Goal: Task Accomplishment & Management: Manage account settings

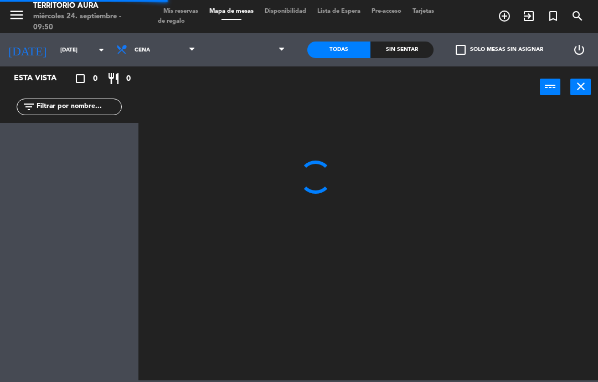
select select "es"
select select "dinner"
select select
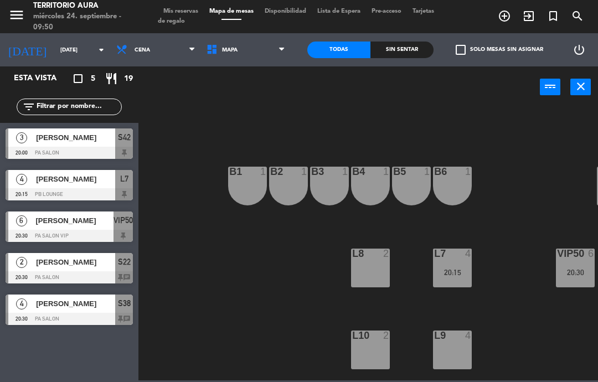
click at [184, 8] on span "Mis reservas" at bounding box center [181, 11] width 46 height 6
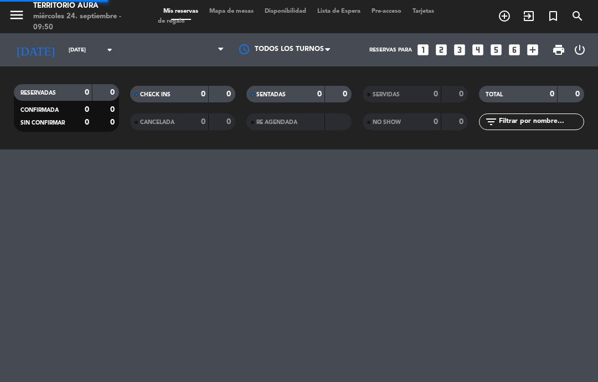
select select "dinner"
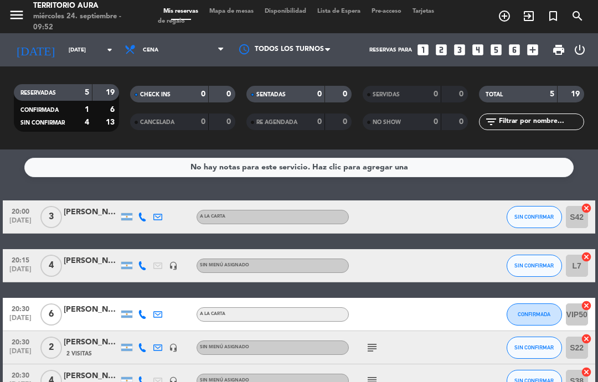
click at [184, 43] on select "Todos los servicios Almuerzo Cena" at bounding box center [174, 50] width 111 height 24
select select
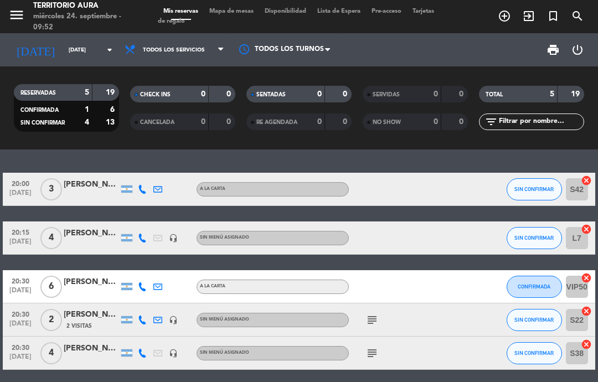
click at [217, 48] on select "Todos los servicios Almuerzo Cena" at bounding box center [174, 50] width 111 height 24
select select "lunch"
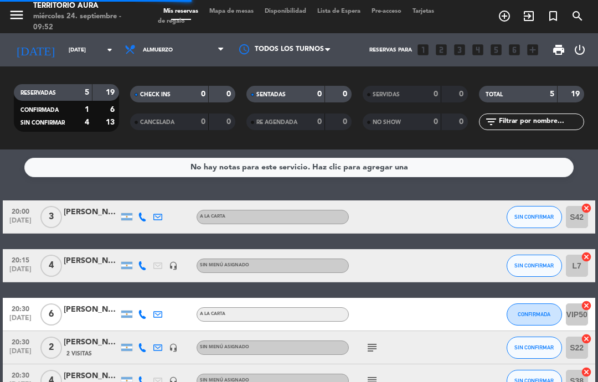
select select "lunch"
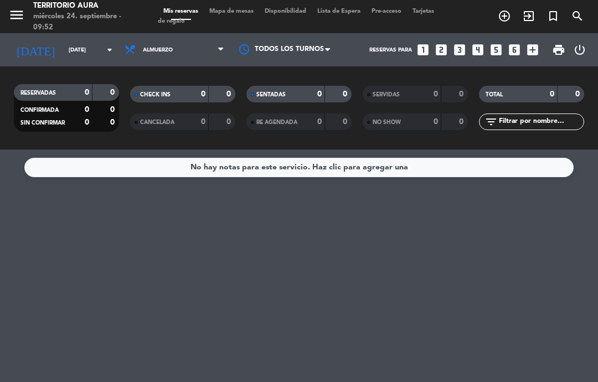
click at [107, 42] on input "[DATE]" at bounding box center [101, 50] width 76 height 17
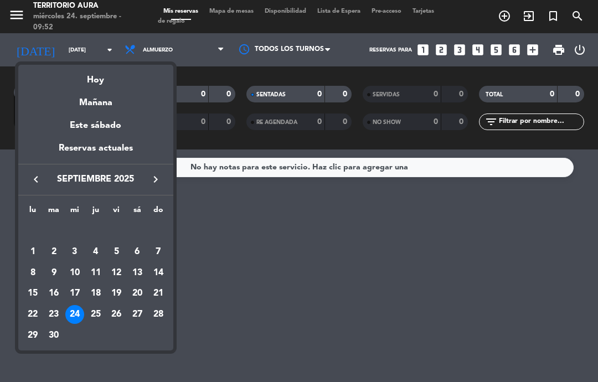
click at [59, 301] on td "16" at bounding box center [53, 293] width 21 height 21
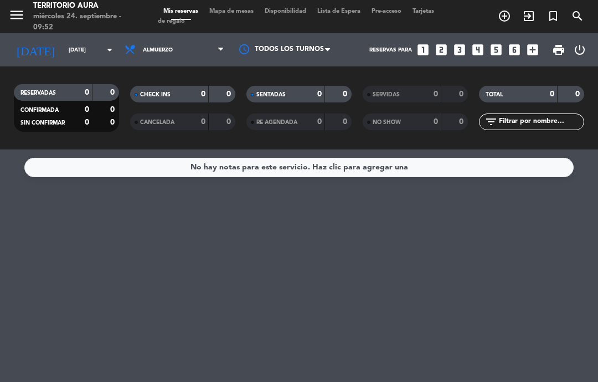
type input "[DATE]"
select select "lunch"
click at [110, 49] on icon "arrow_drop_down" at bounding box center [109, 49] width 13 height 13
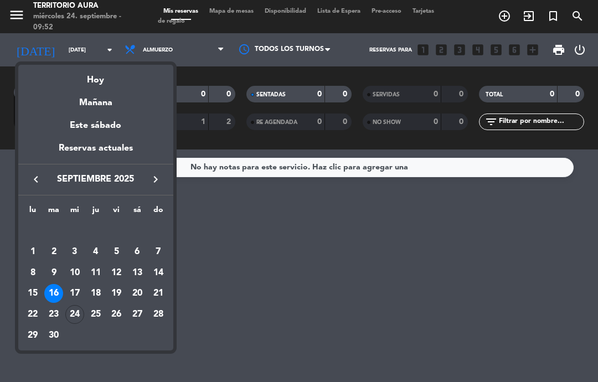
click at [54, 310] on div "23" at bounding box center [53, 314] width 19 height 19
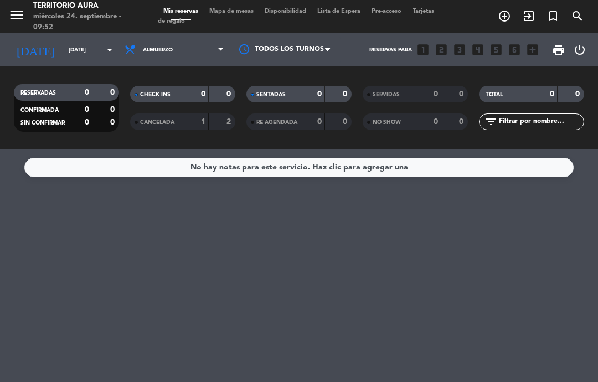
type input "[DATE]"
select select "lunch"
click at [116, 50] on input "[DATE]" at bounding box center [101, 50] width 76 height 17
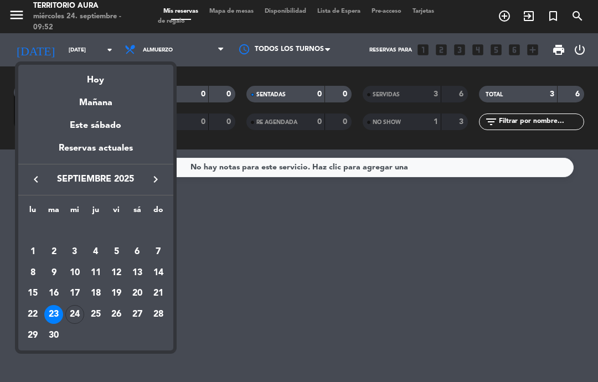
click at [93, 306] on div "25" at bounding box center [95, 314] width 19 height 19
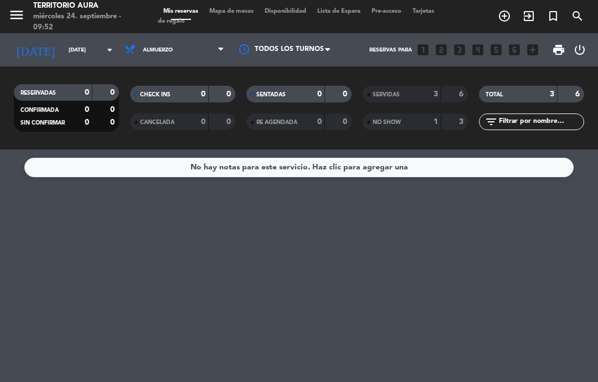
type input "[DEMOGRAPHIC_DATA][DATE]"
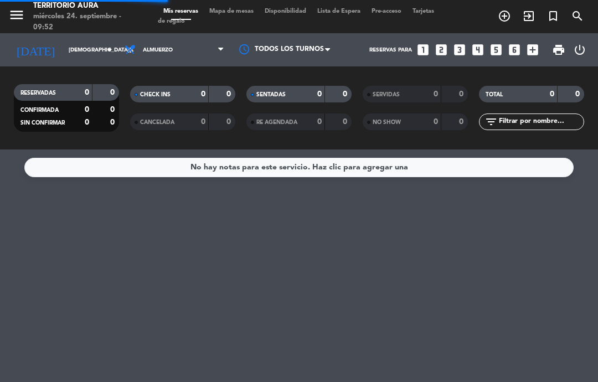
select select "lunch"
click at [119, 42] on input "[DEMOGRAPHIC_DATA][DATE]" at bounding box center [101, 50] width 76 height 17
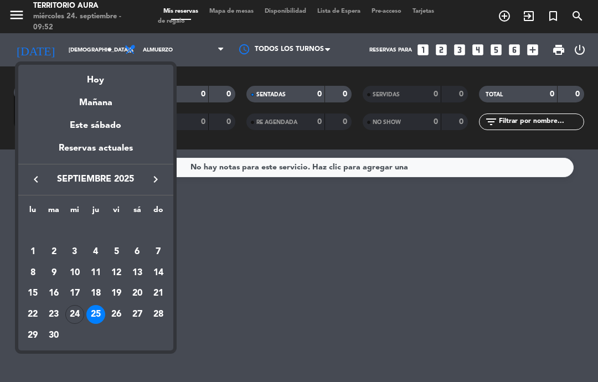
click at [117, 310] on div "26" at bounding box center [116, 314] width 19 height 19
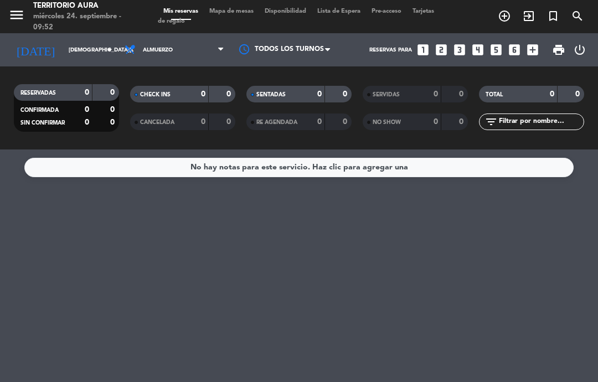
type input "[DATE]"
select select "lunch"
click at [114, 52] on icon "arrow_drop_down" at bounding box center [109, 49] width 13 height 13
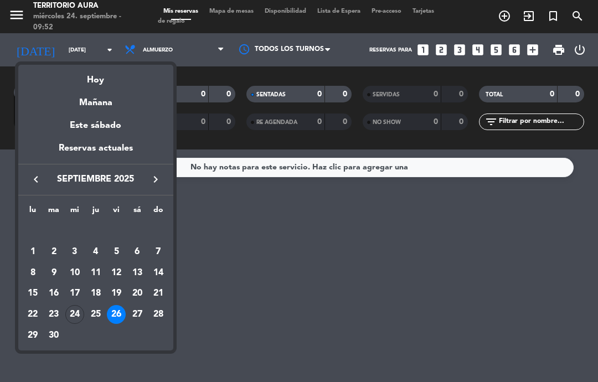
click at [76, 320] on div "24" at bounding box center [74, 314] width 19 height 19
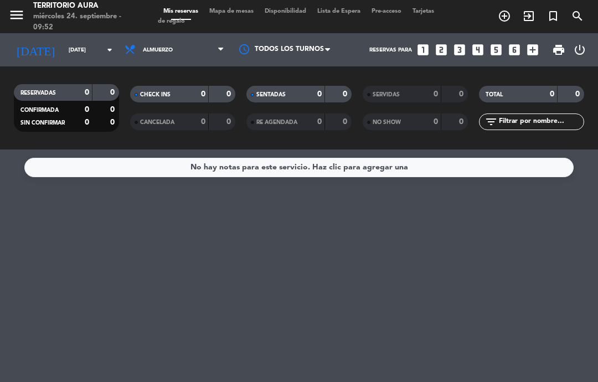
type input "[DATE]"
click at [207, 45] on select "Todos los servicios Almuerzo Cena" at bounding box center [174, 50] width 111 height 24
select select "dinner"
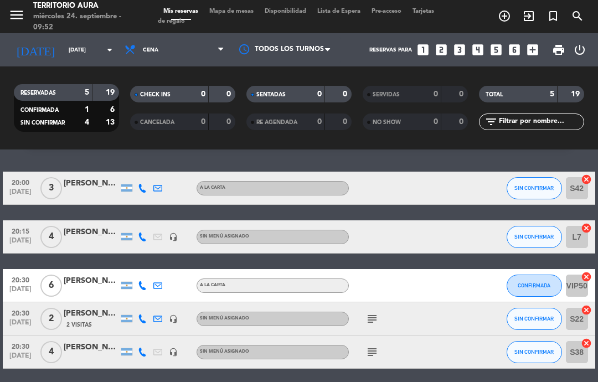
scroll to position [27, 0]
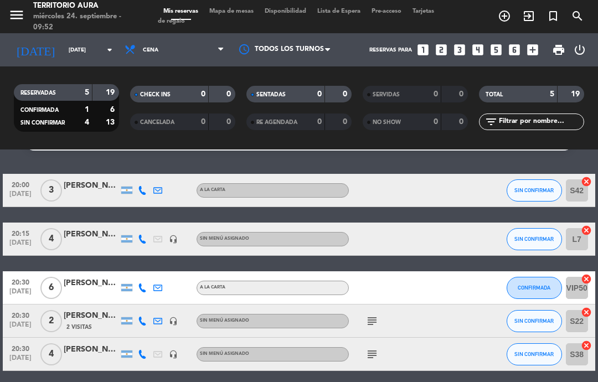
click at [86, 311] on div "[PERSON_NAME]" at bounding box center [91, 316] width 55 height 13
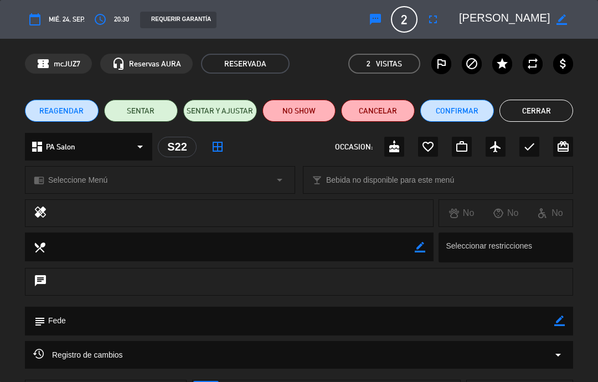
click at [558, 116] on button "Cerrar" at bounding box center [537, 111] width 74 height 22
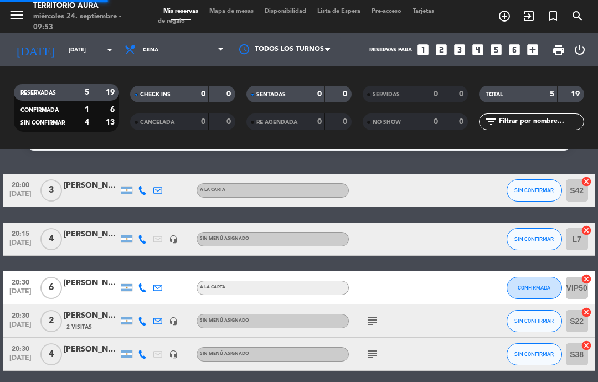
select select "dinner"
click at [371, 312] on div "subject" at bounding box center [395, 321] width 93 height 33
click at [379, 310] on div "subject" at bounding box center [395, 321] width 93 height 33
click at [379, 321] on icon "subject" at bounding box center [372, 321] width 13 height 13
click at [376, 305] on div "subject Fede" at bounding box center [395, 321] width 93 height 33
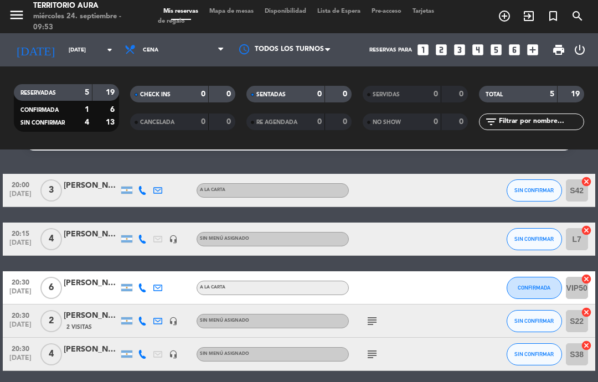
click at [374, 353] on icon "subject" at bounding box center [372, 354] width 13 height 13
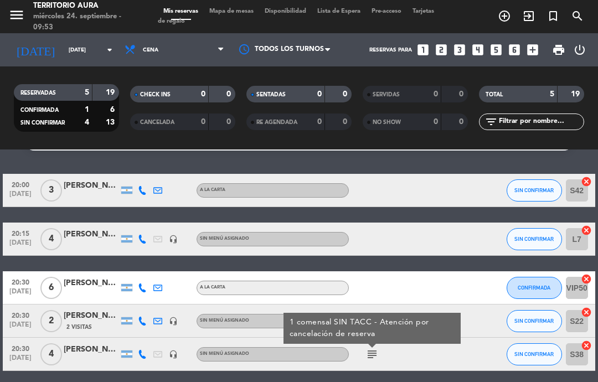
click at [380, 341] on div "subject 1 comensal SIN TACC - Atención por cancelación de reserva" at bounding box center [395, 354] width 93 height 33
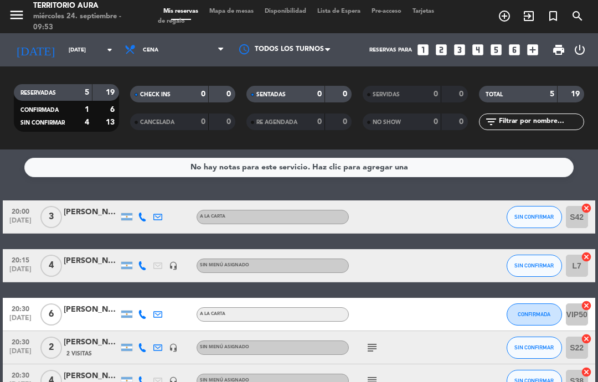
scroll to position [0, 0]
